Goal: Transaction & Acquisition: Purchase product/service

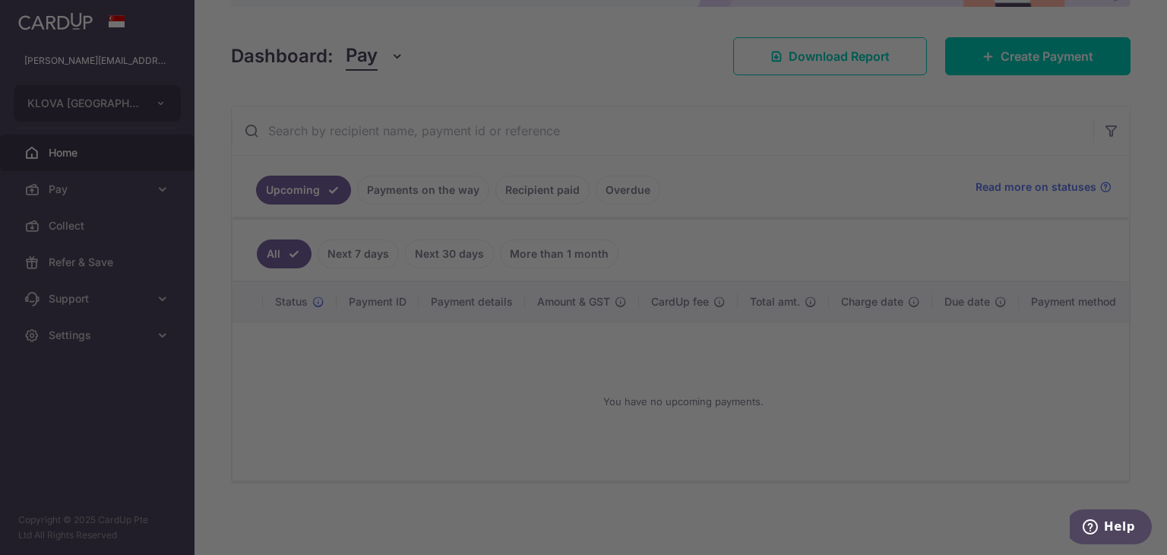
scroll to position [193, 0]
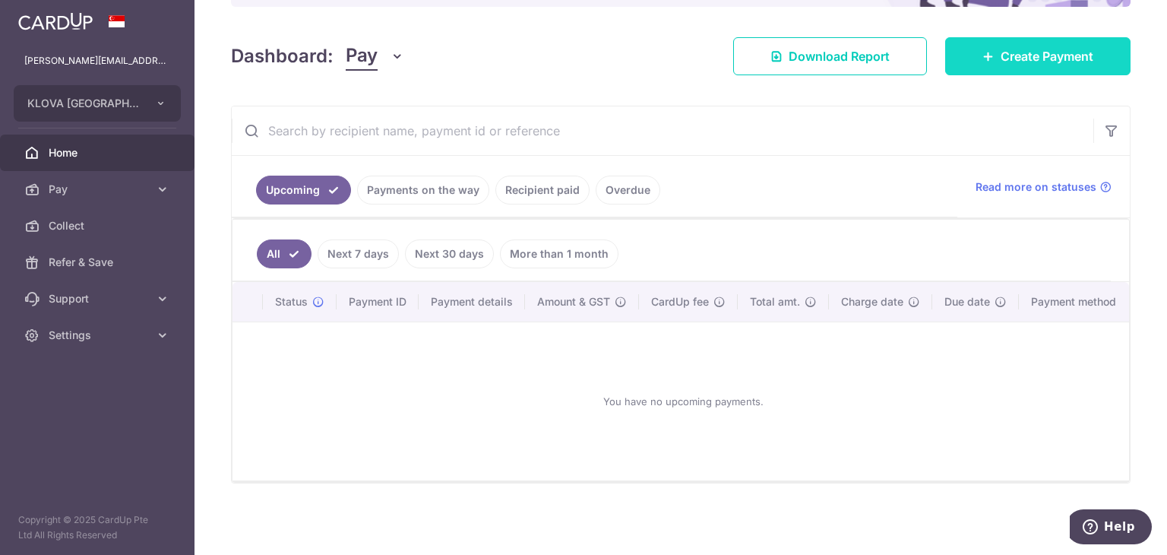
click at [639, 47] on span "Create Payment" at bounding box center [1047, 56] width 93 height 18
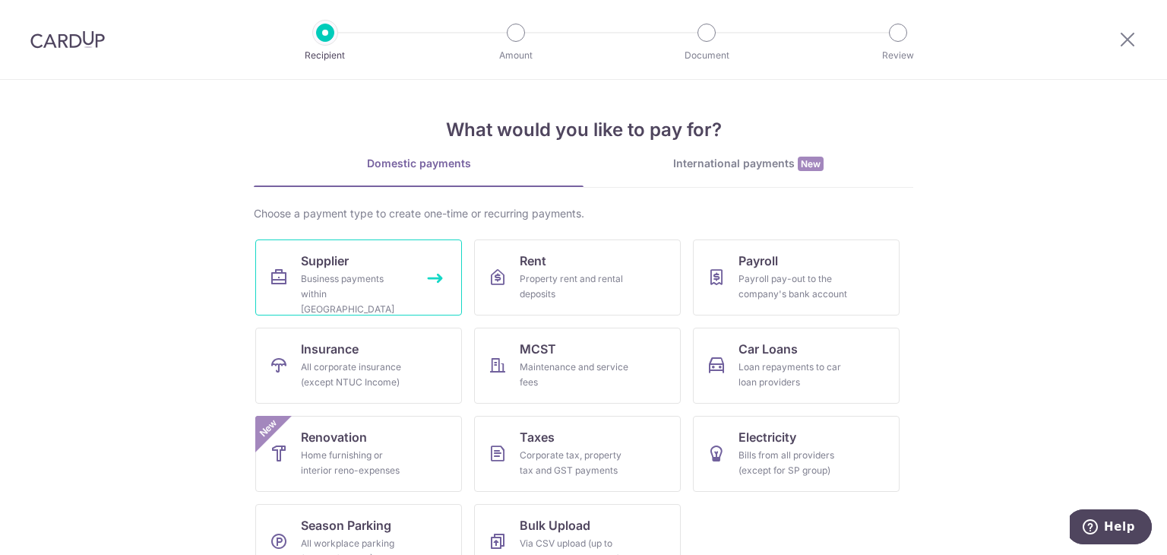
click at [366, 264] on link "Supplier Business payments within Singapore" at bounding box center [358, 277] width 207 height 76
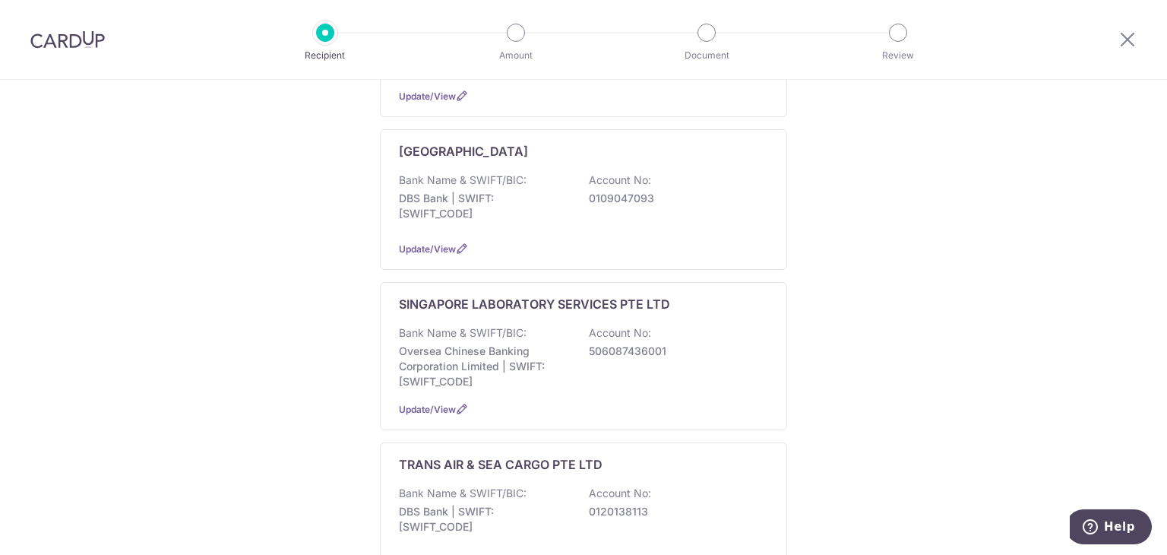
scroll to position [450, 0]
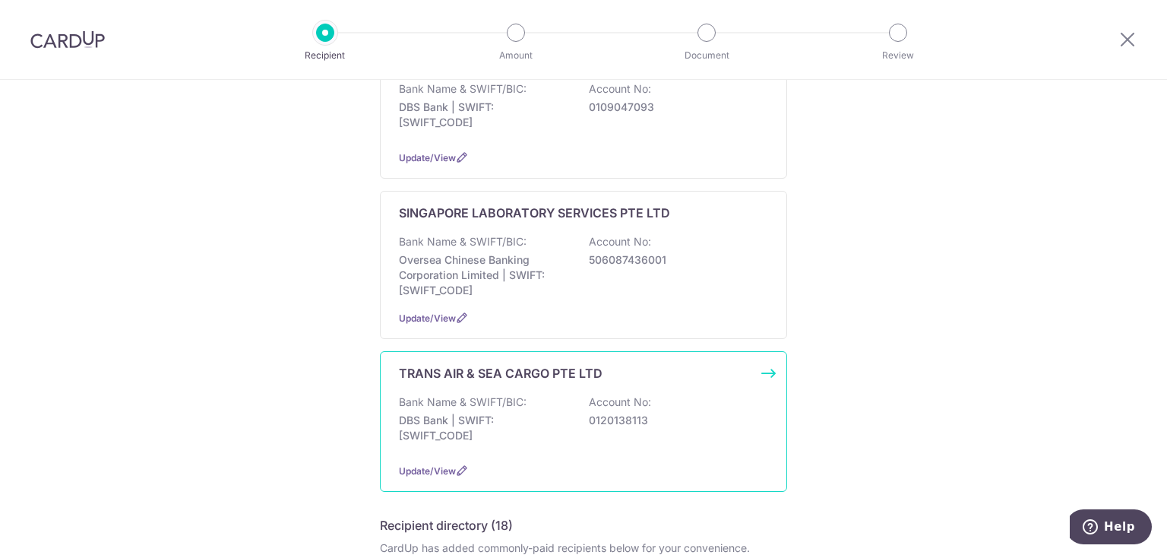
click at [545, 413] on p "DBS Bank | SWIFT: DBSSSGSGXXX" at bounding box center [484, 428] width 170 height 30
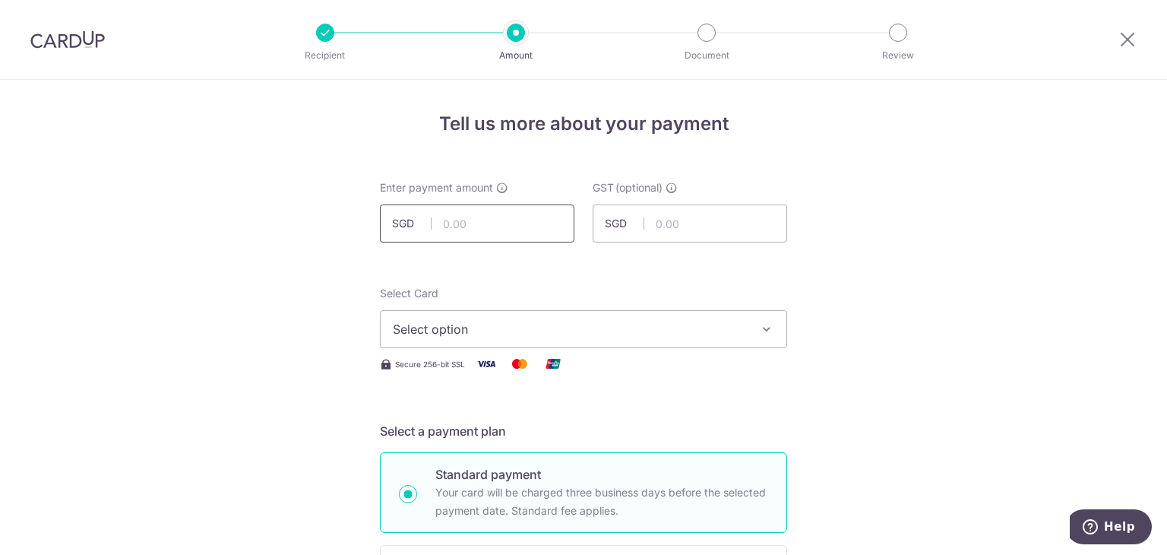
click at [489, 226] on input "text" at bounding box center [477, 223] width 195 height 38
type input "2,096.72"
drag, startPoint x: 806, startPoint y: 270, endPoint x: 669, endPoint y: 338, distance: 153.6
click at [669, 338] on button "Select option" at bounding box center [583, 329] width 407 height 38
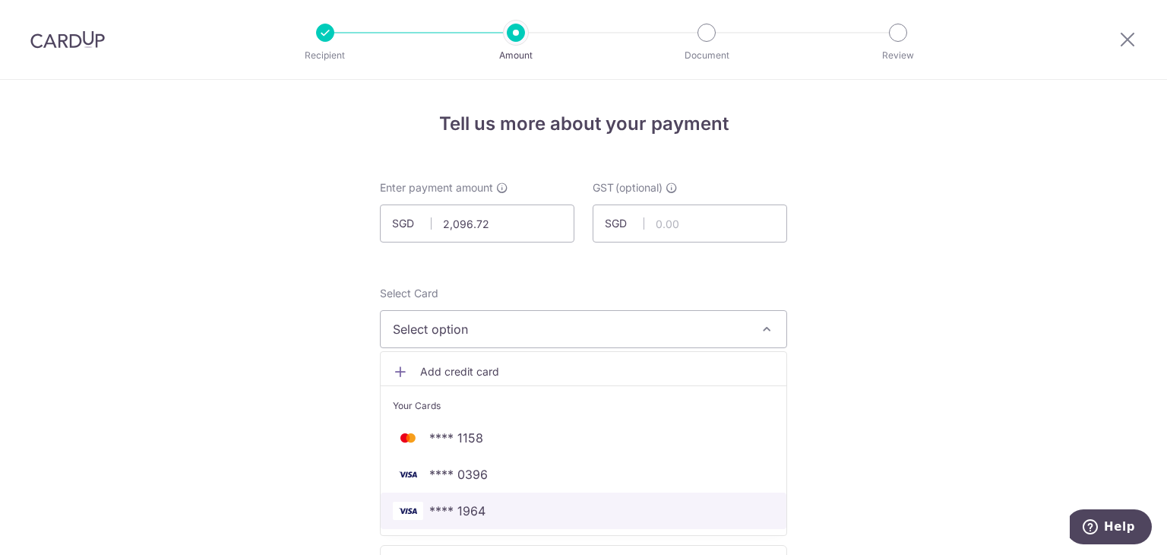
click at [662, 505] on span "**** 1964" at bounding box center [584, 511] width 382 height 18
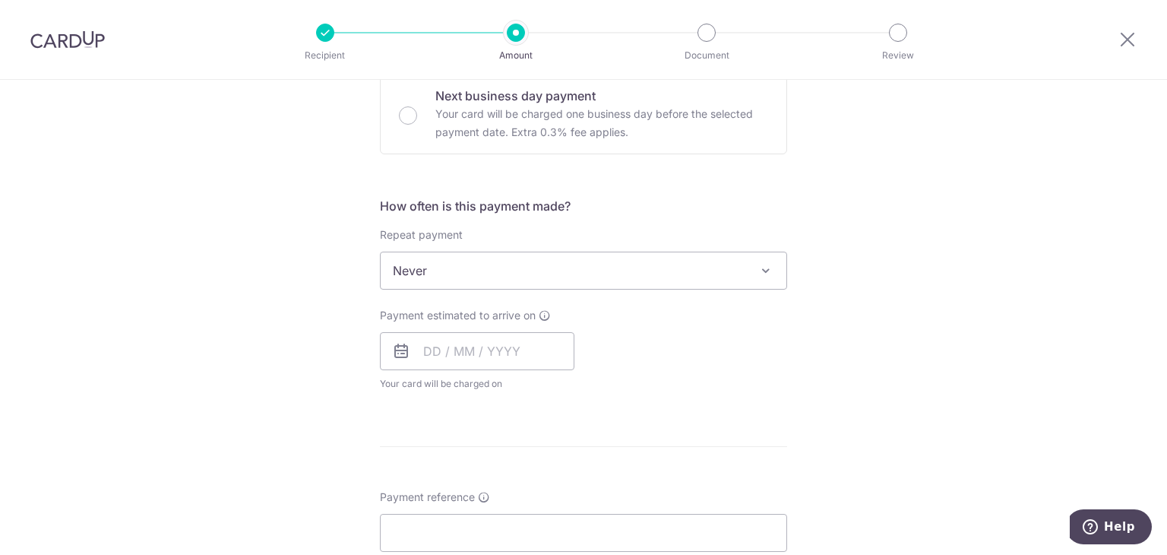
scroll to position [498, 0]
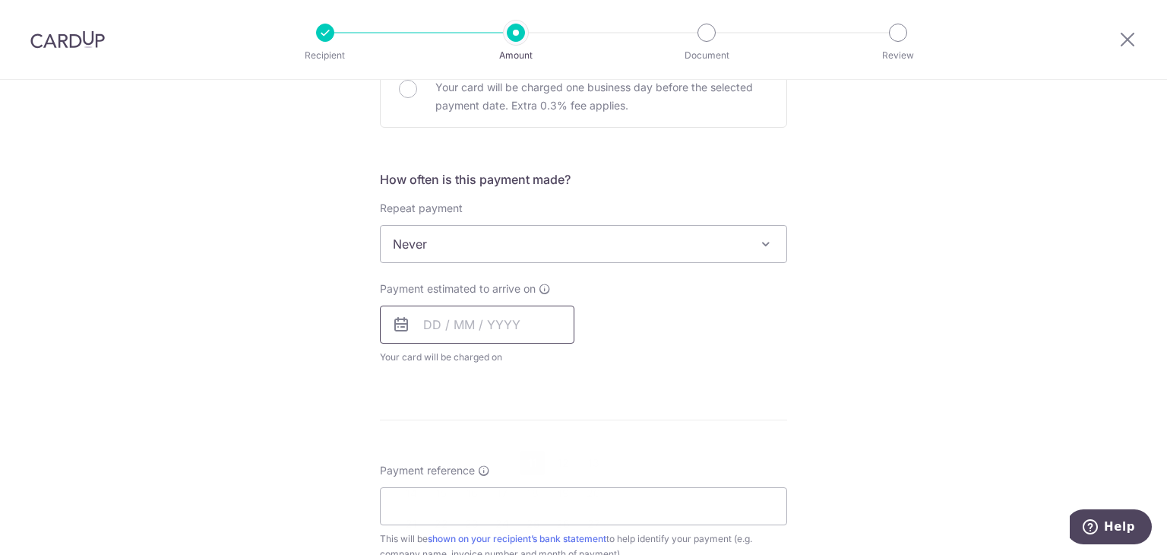
click at [448, 312] on input "text" at bounding box center [477, 325] width 195 height 38
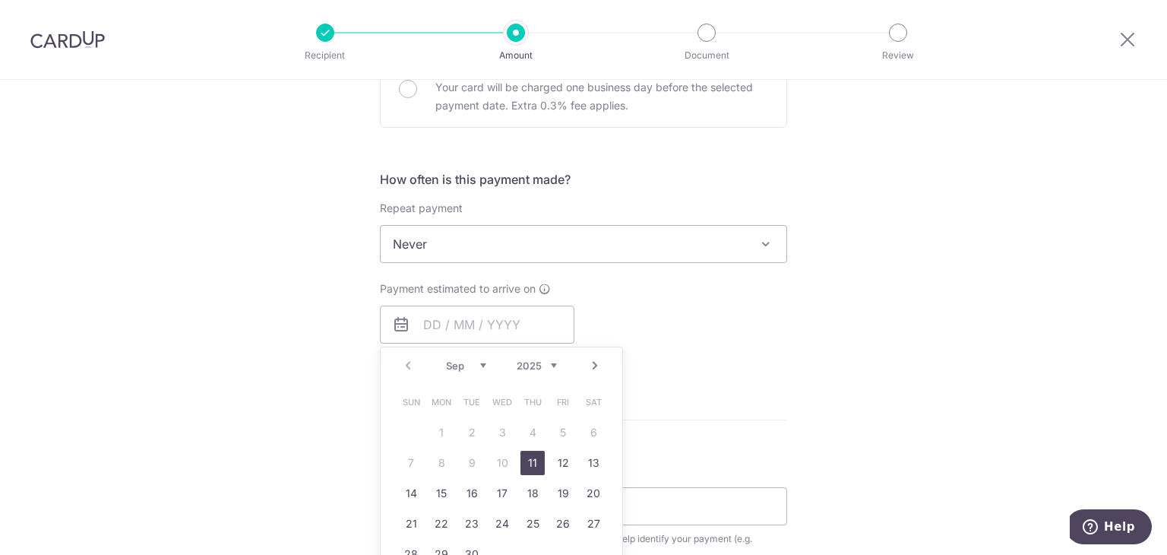
click at [532, 459] on link "11" at bounding box center [533, 463] width 24 height 24
type input "[DATE]"
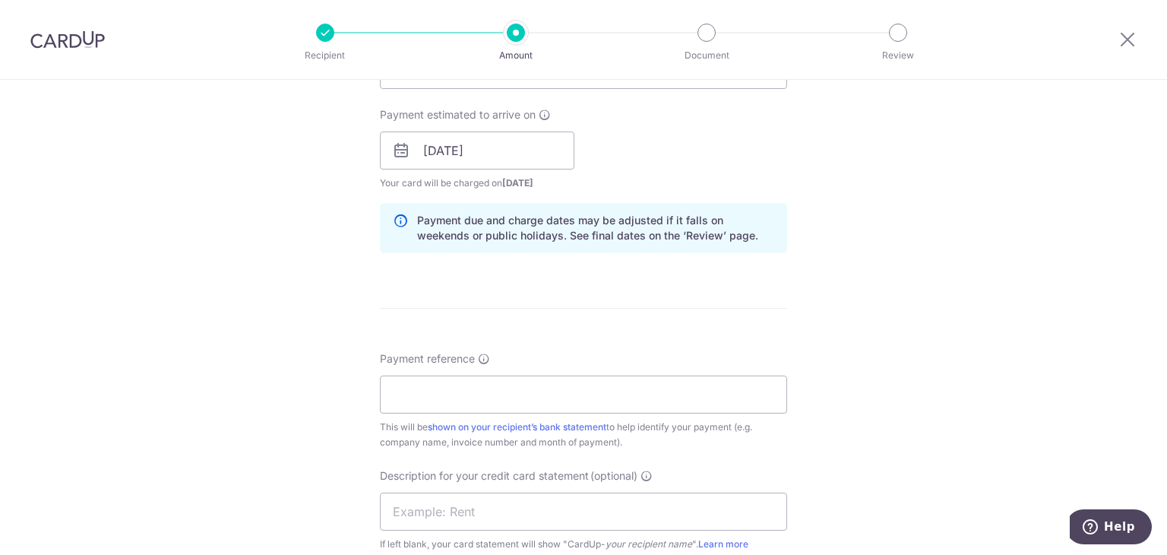
scroll to position [687, 0]
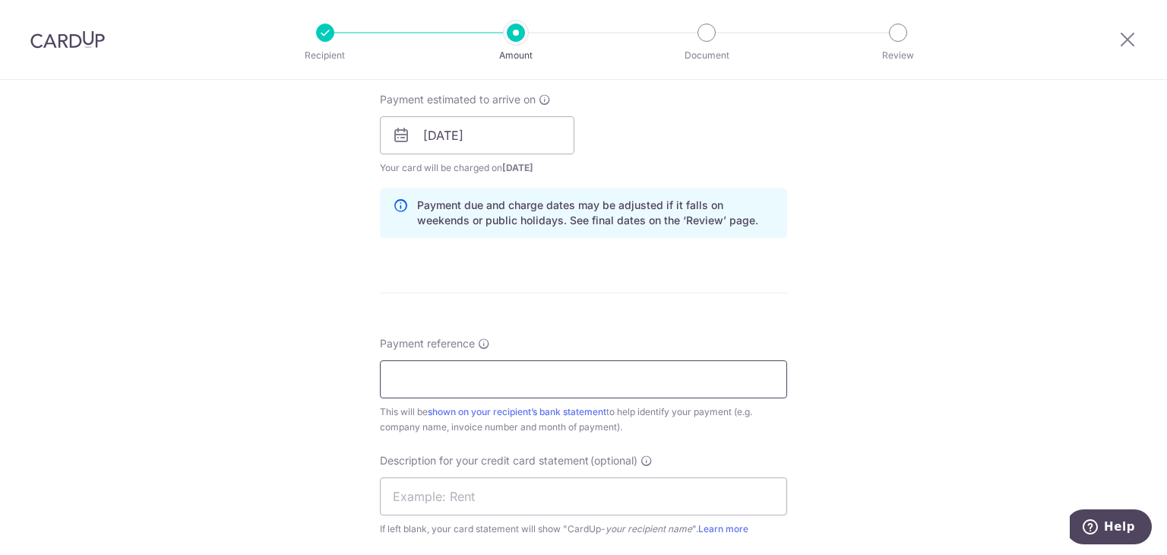
click at [578, 384] on input "Payment reference" at bounding box center [583, 379] width 407 height 38
type input "klova"
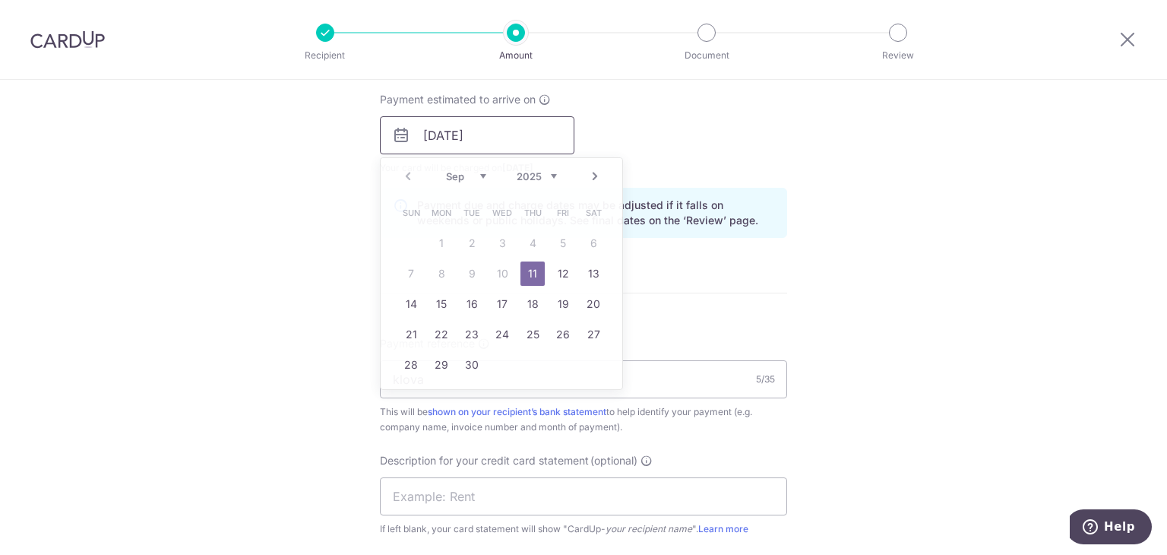
click at [495, 137] on input "[DATE]" at bounding box center [477, 135] width 195 height 38
click at [510, 302] on link "17" at bounding box center [502, 304] width 24 height 24
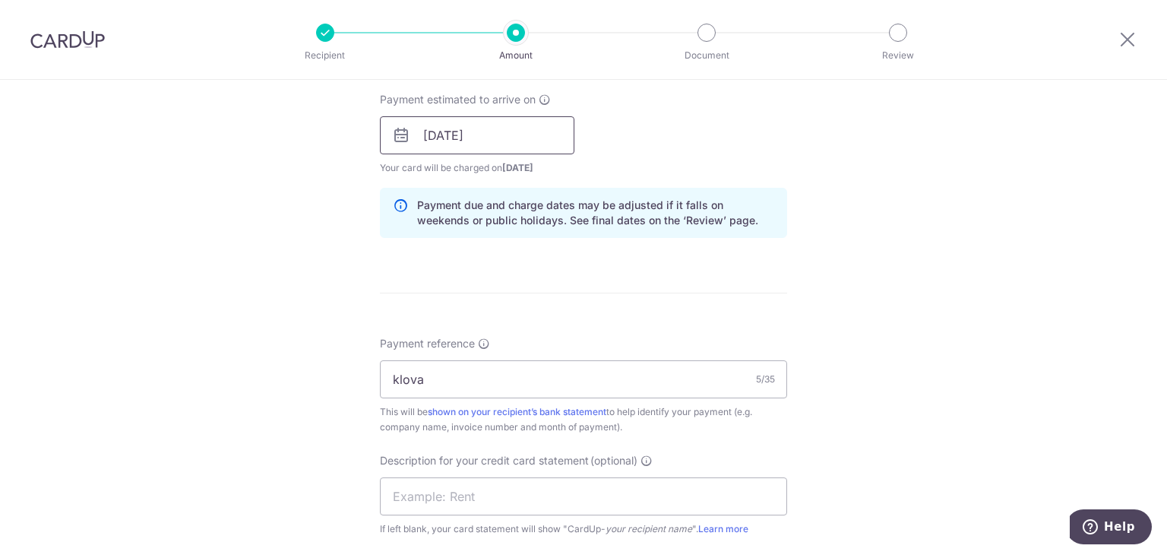
click at [510, 141] on input "17/09/2025" at bounding box center [477, 135] width 195 height 38
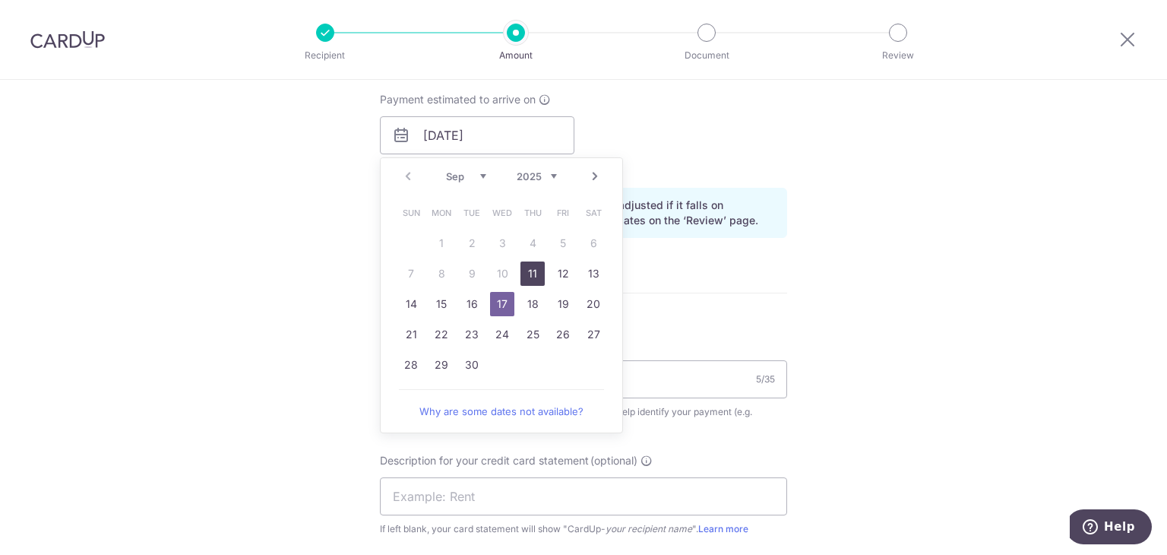
click at [521, 271] on link "11" at bounding box center [533, 273] width 24 height 24
type input "[DATE]"
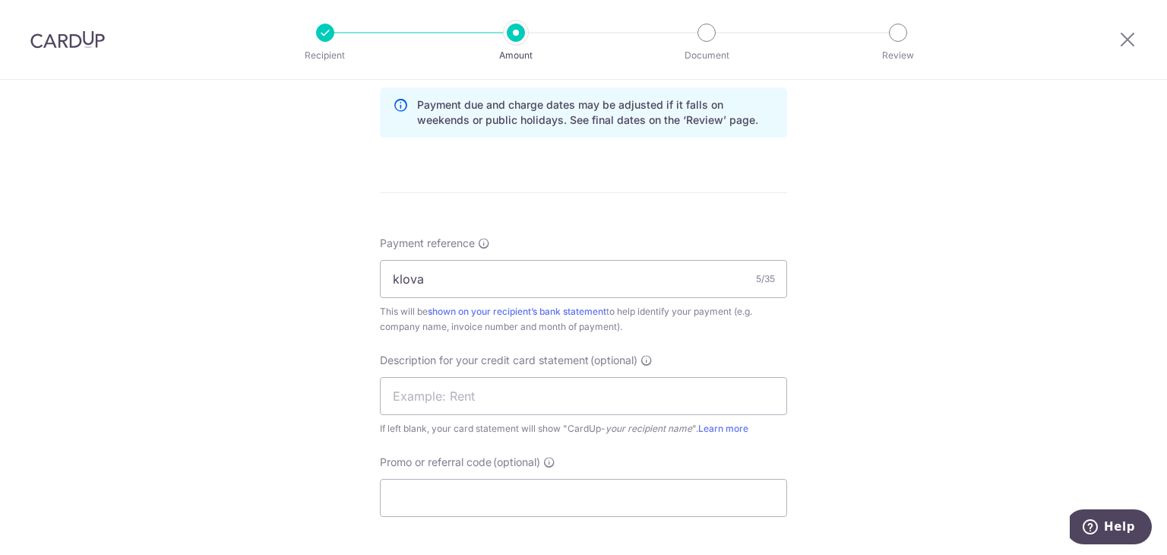
scroll to position [787, 0]
click at [474, 382] on input "text" at bounding box center [583, 396] width 407 height 38
type input "klova"
click at [468, 502] on input "Promo or referral code (optional)" at bounding box center [583, 498] width 407 height 38
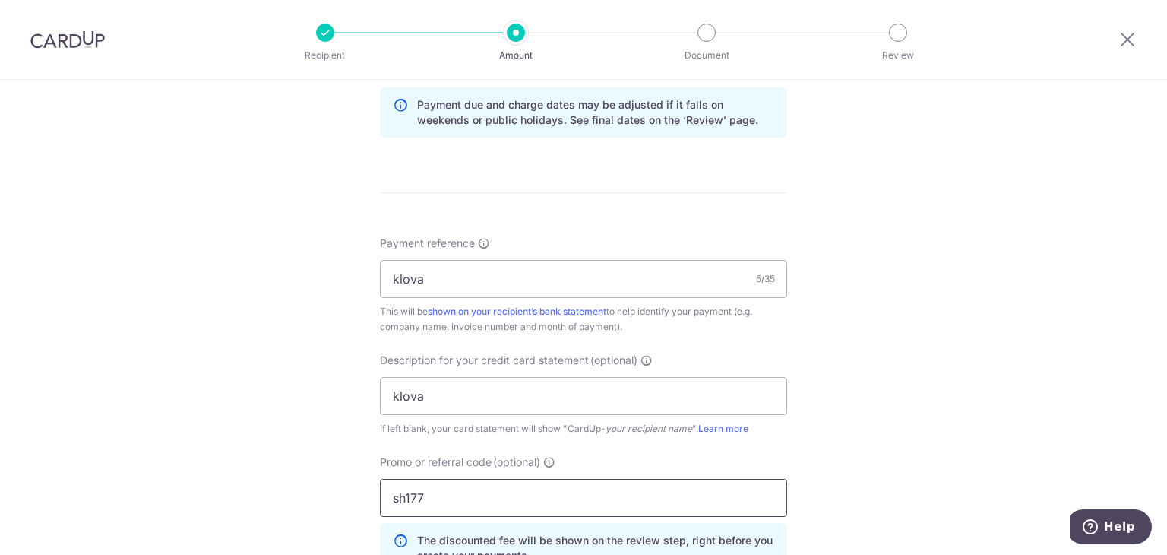
type input "sh177"
click at [866, 379] on div "Tell us more about your payment Enter payment amount SGD 2,096.72 2096.72 GST (…" at bounding box center [583, 95] width 1167 height 1607
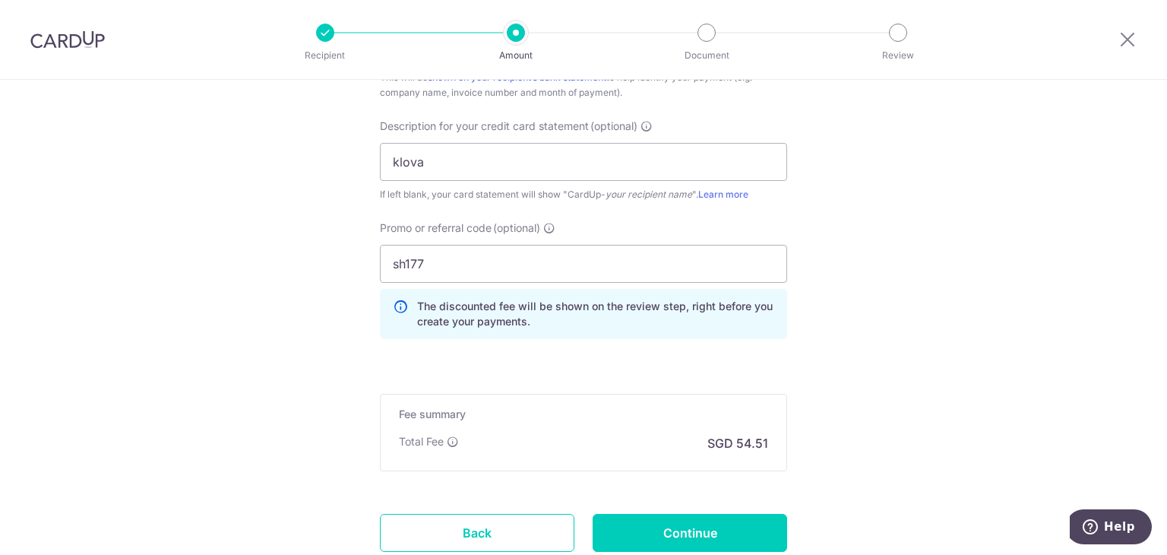
click at [667, 527] on input "Continue" at bounding box center [690, 533] width 195 height 38
type input "Create Schedule"
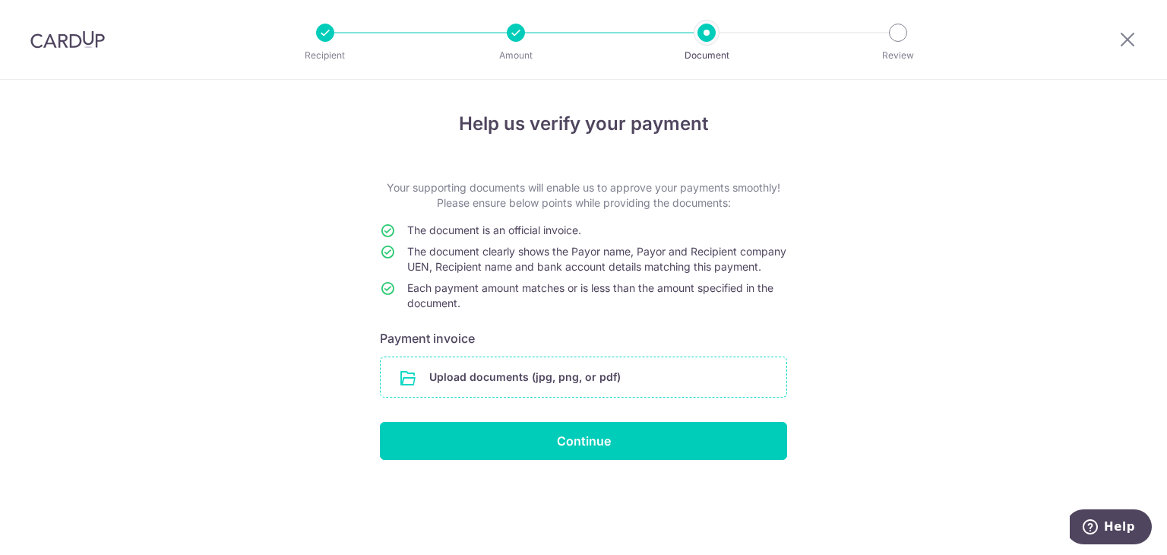
click at [535, 391] on input "file" at bounding box center [584, 377] width 406 height 40
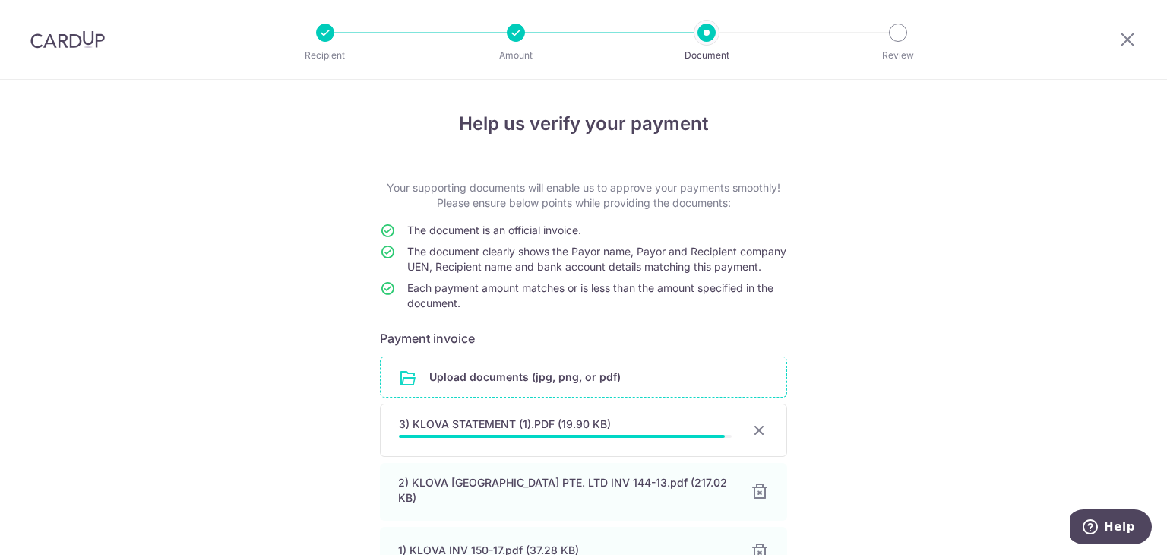
scroll to position [166, 0]
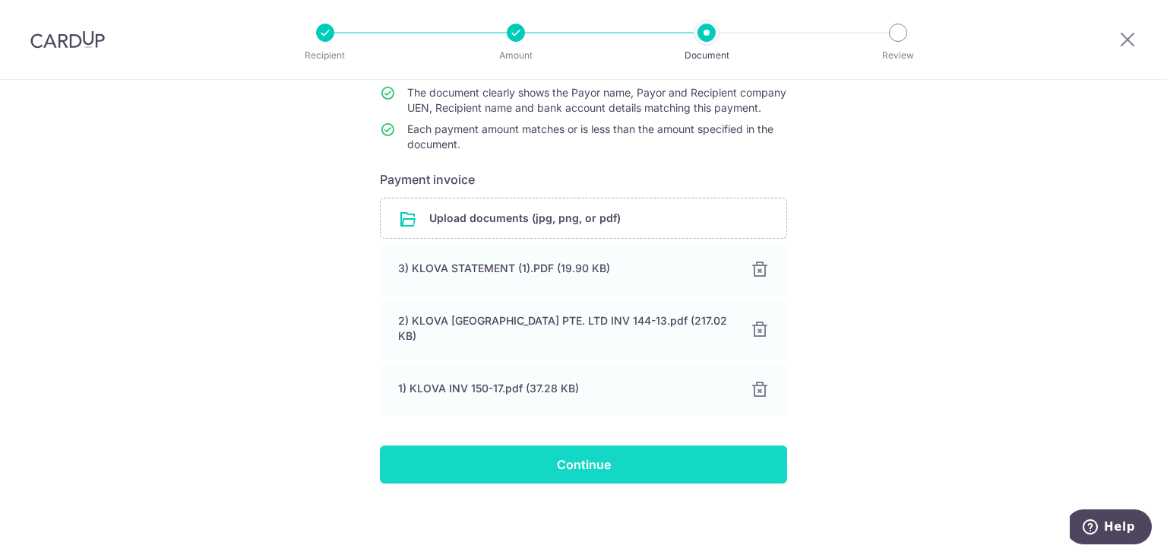
click at [595, 460] on input "Continue" at bounding box center [583, 464] width 407 height 38
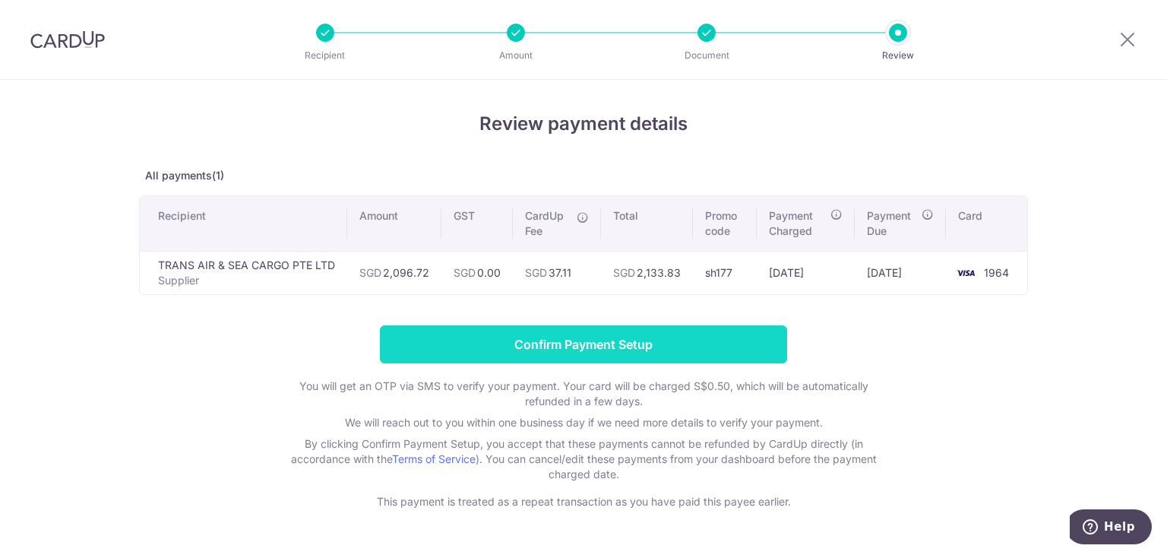
click at [546, 340] on input "Confirm Payment Setup" at bounding box center [583, 344] width 407 height 38
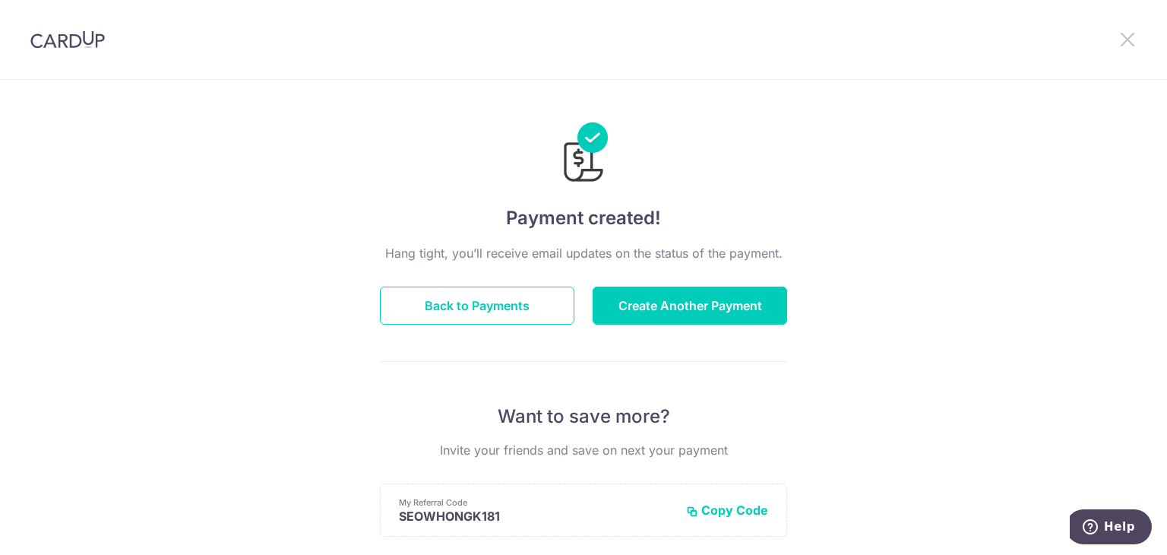
click at [1126, 31] on icon at bounding box center [1128, 39] width 18 height 19
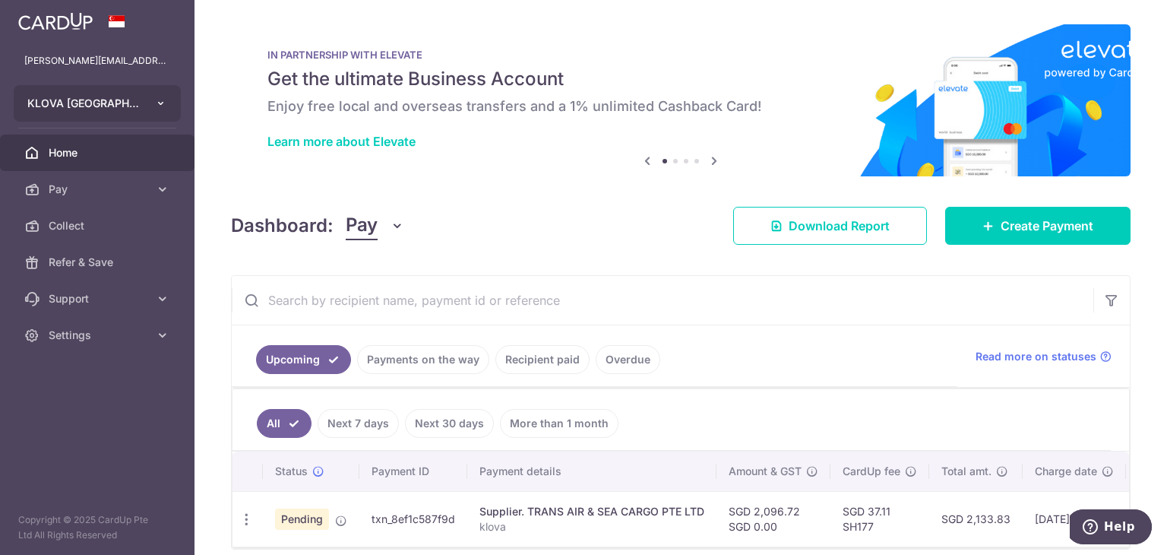
click at [157, 101] on icon "button" at bounding box center [161, 103] width 12 height 12
click at [158, 101] on icon "button" at bounding box center [161, 103] width 12 height 12
click at [151, 332] on link "Settings" at bounding box center [97, 335] width 195 height 36
click at [90, 407] on span "Logout" at bounding box center [99, 408] width 100 height 15
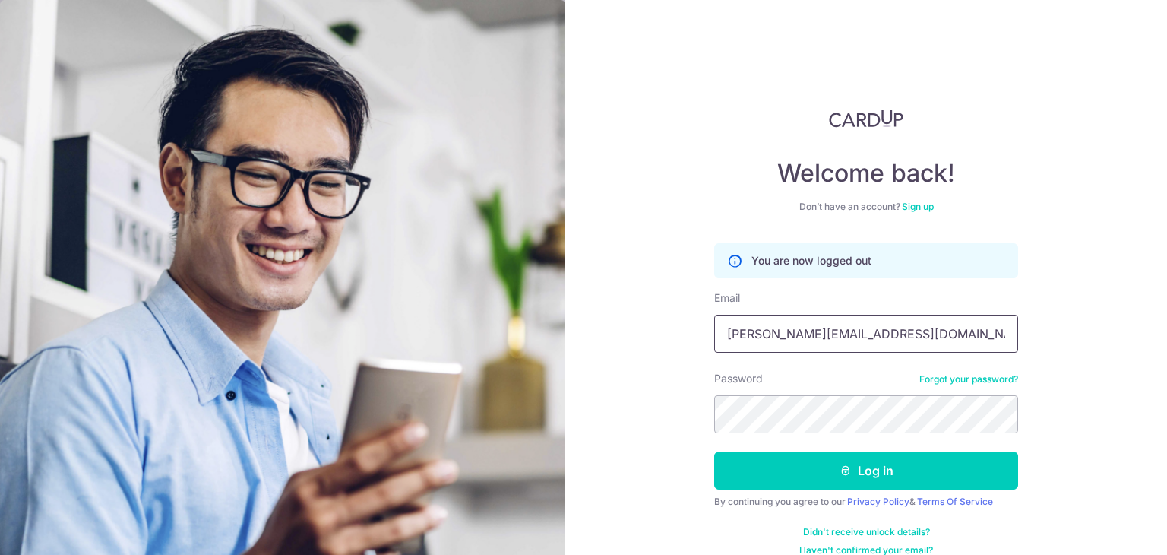
click at [901, 349] on input "Jolyne@starkeliving.com" at bounding box center [866, 334] width 304 height 38
type input "[EMAIL_ADDRESS][DOMAIN_NAME]"
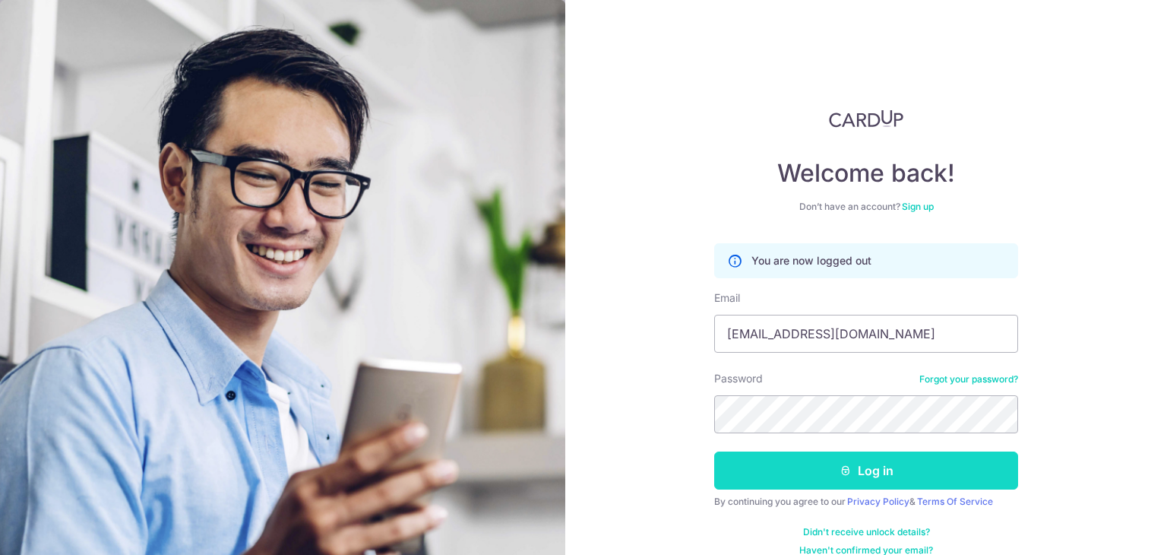
click at [863, 483] on button "Log in" at bounding box center [866, 470] width 304 height 38
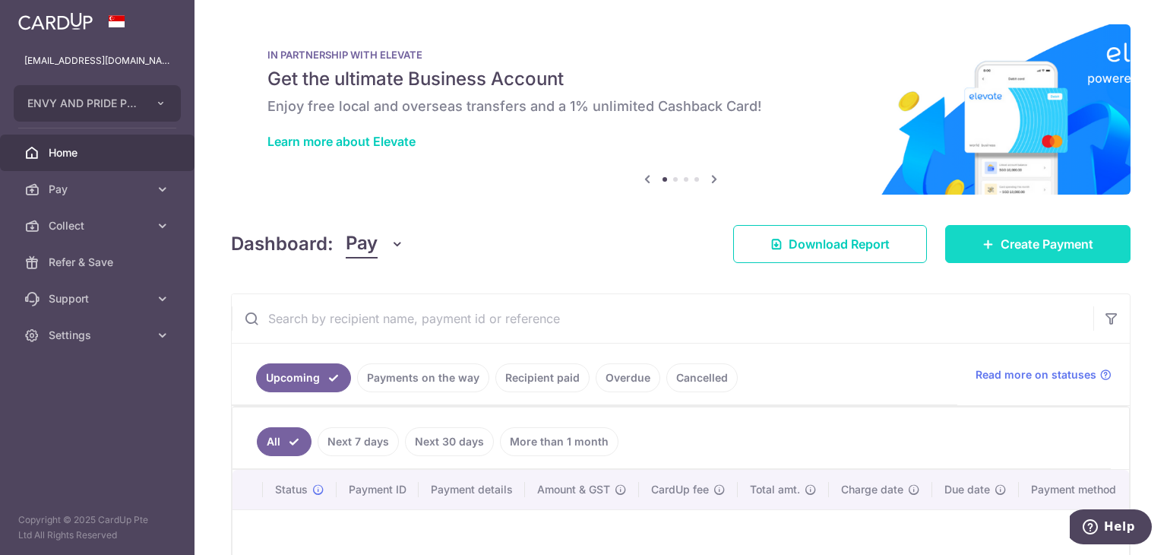
click at [1008, 233] on link "Create Payment" at bounding box center [1037, 244] width 185 height 38
